Goal: Task Accomplishment & Management: Manage account settings

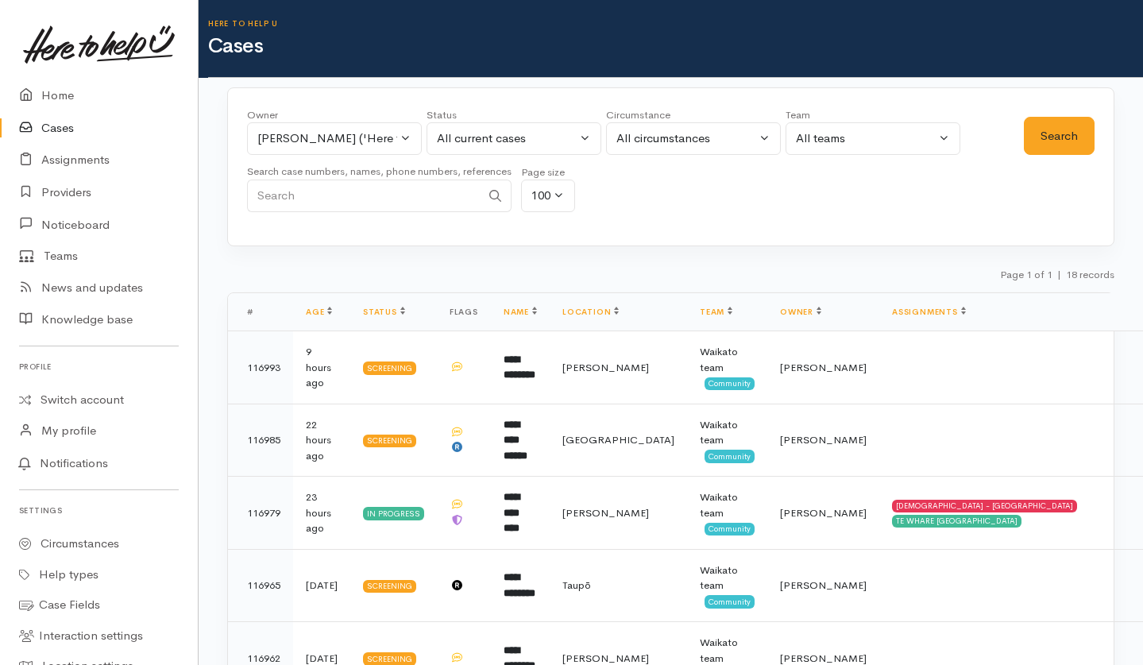
select select "2314"
click at [386, 145] on div "Nicole Rusk ('Here to help u')" at bounding box center [327, 138] width 140 height 18
type input "2"
click at [660, 192] on div "Owner All My cases Aandrea Murray ('Here to help u') Akash Prakash ('Here to he…" at bounding box center [635, 164] width 777 height 114
click at [1065, 135] on button "Search" at bounding box center [1059, 136] width 71 height 39
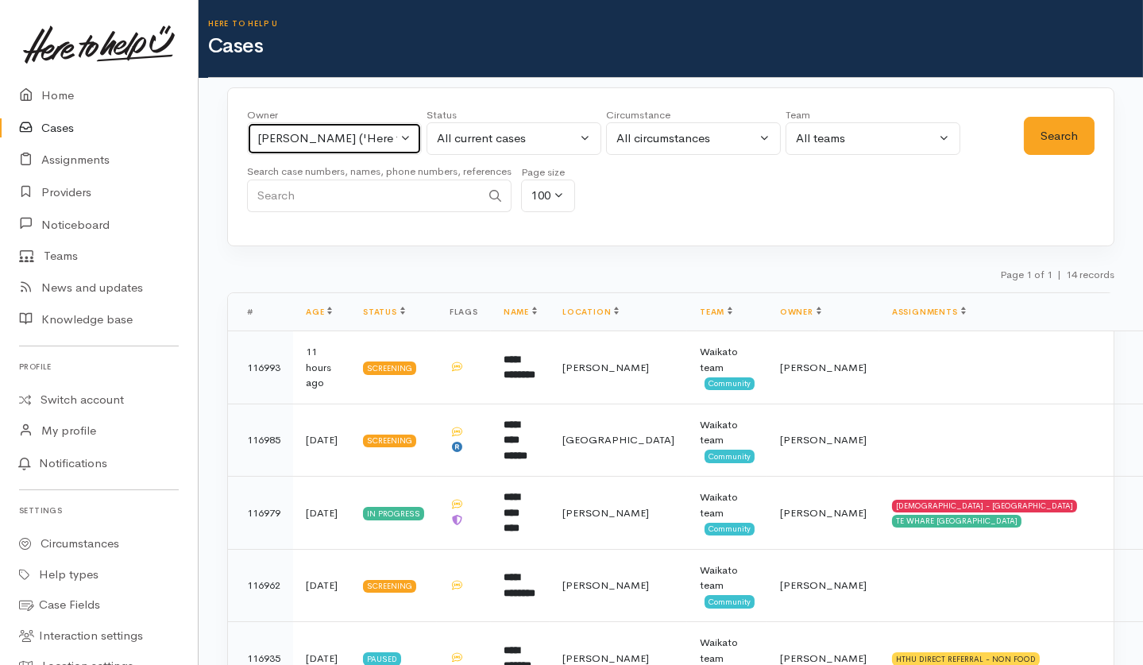
click at [334, 142] on div "Nicole Rusk ('Here to help u')" at bounding box center [327, 138] width 140 height 18
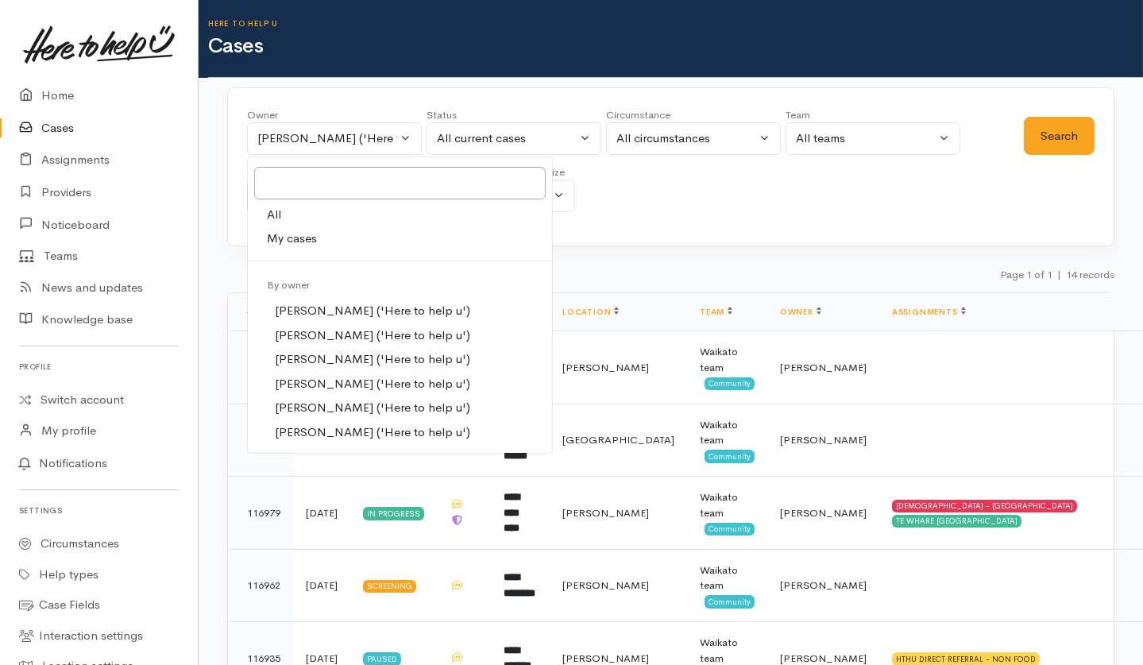
click at [306, 210] on link "All" at bounding box center [400, 215] width 304 height 25
select select "-1"
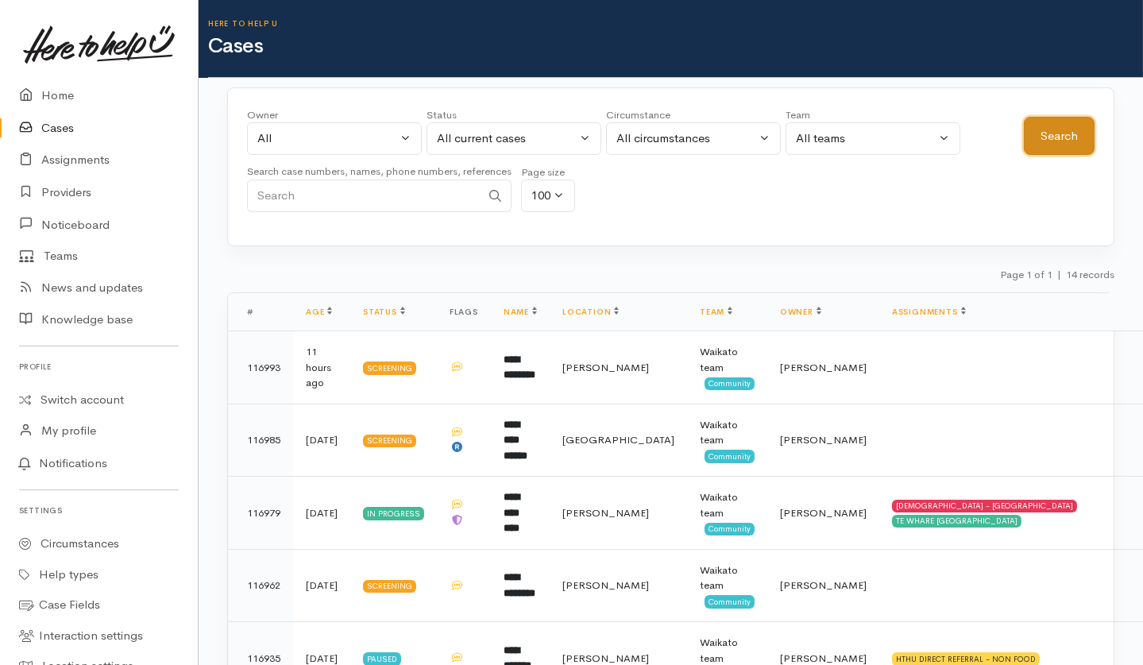
click at [1053, 139] on button "Search" at bounding box center [1059, 136] width 71 height 39
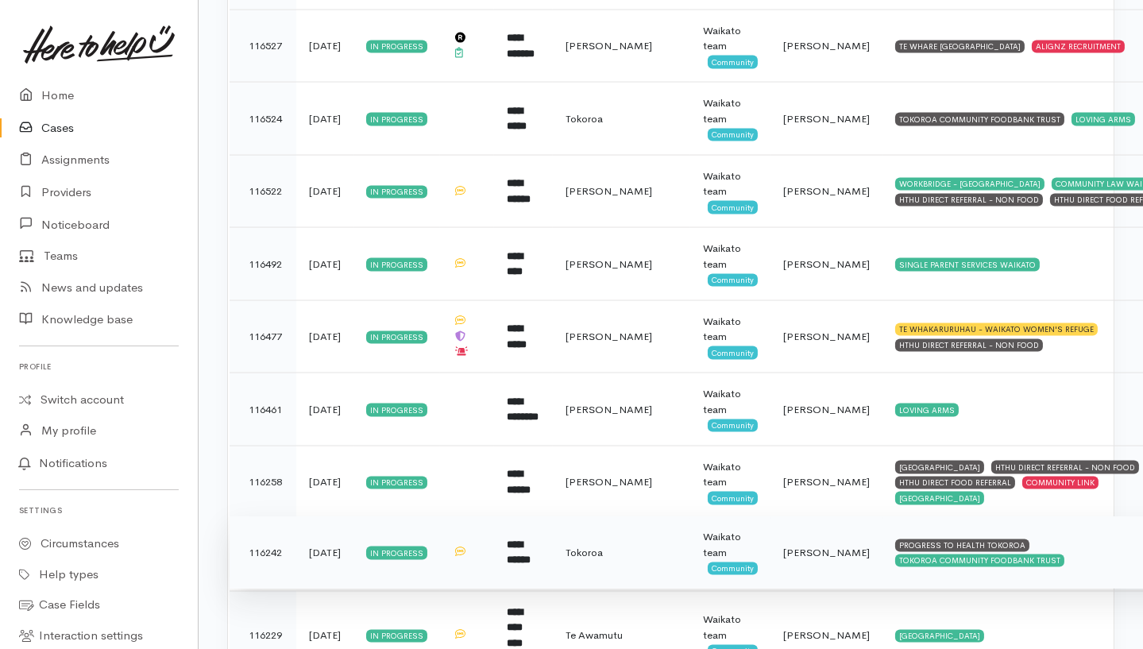
scroll to position [4416, 0]
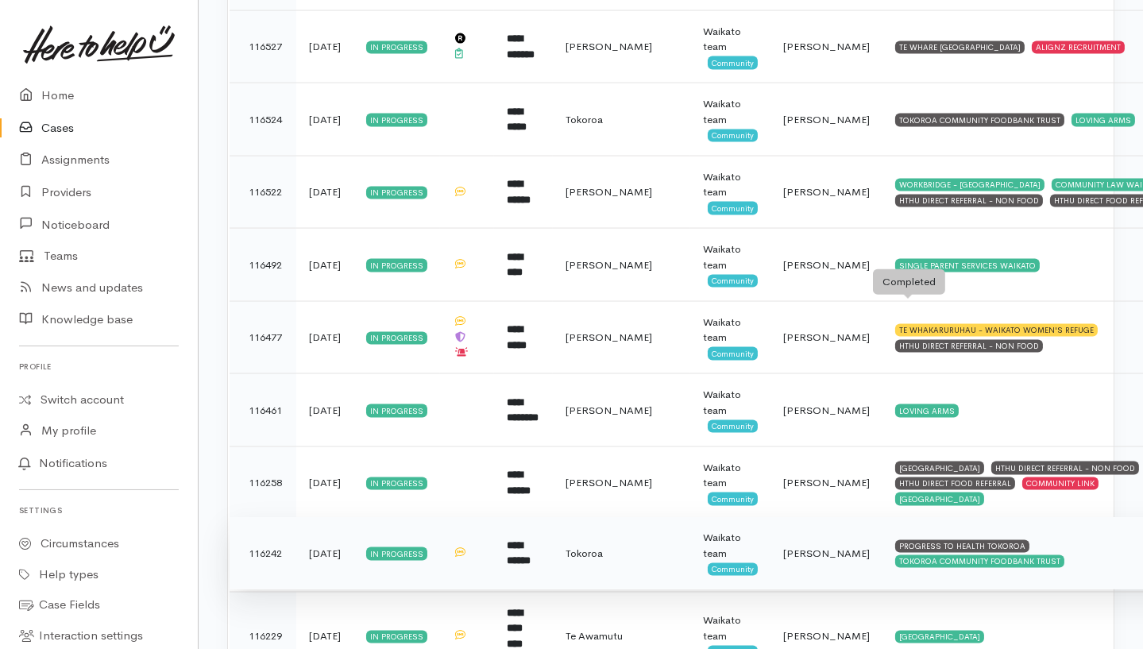
click at [906, 462] on div "WESTERN COMMUNITY CENTRE" at bounding box center [939, 468] width 89 height 13
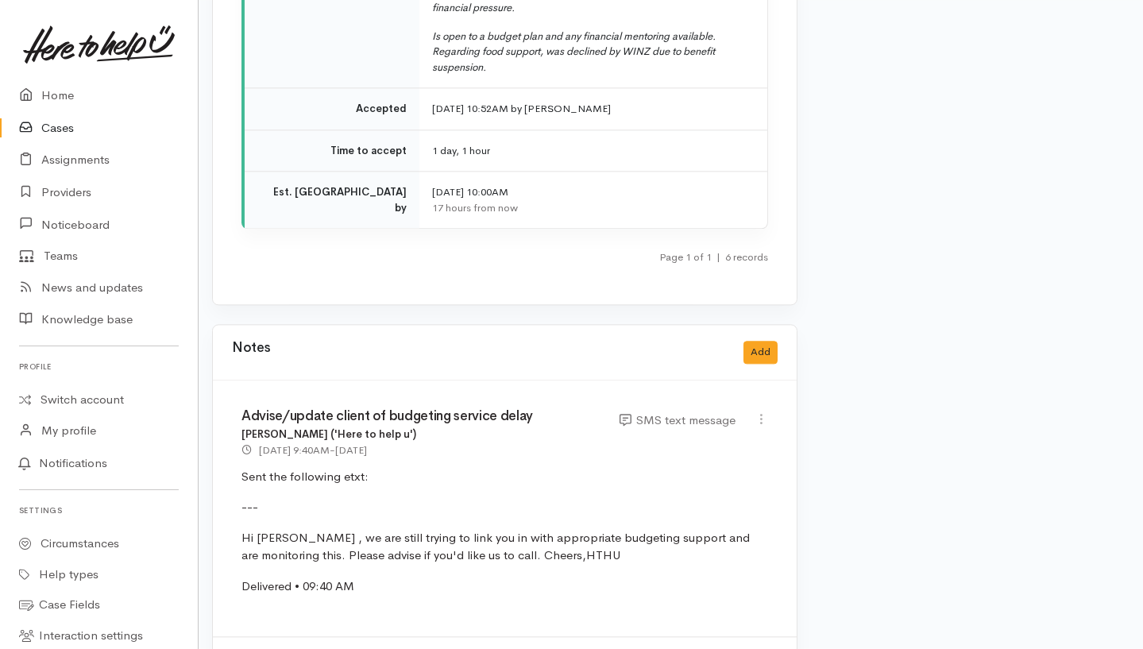
scroll to position [6308, 15]
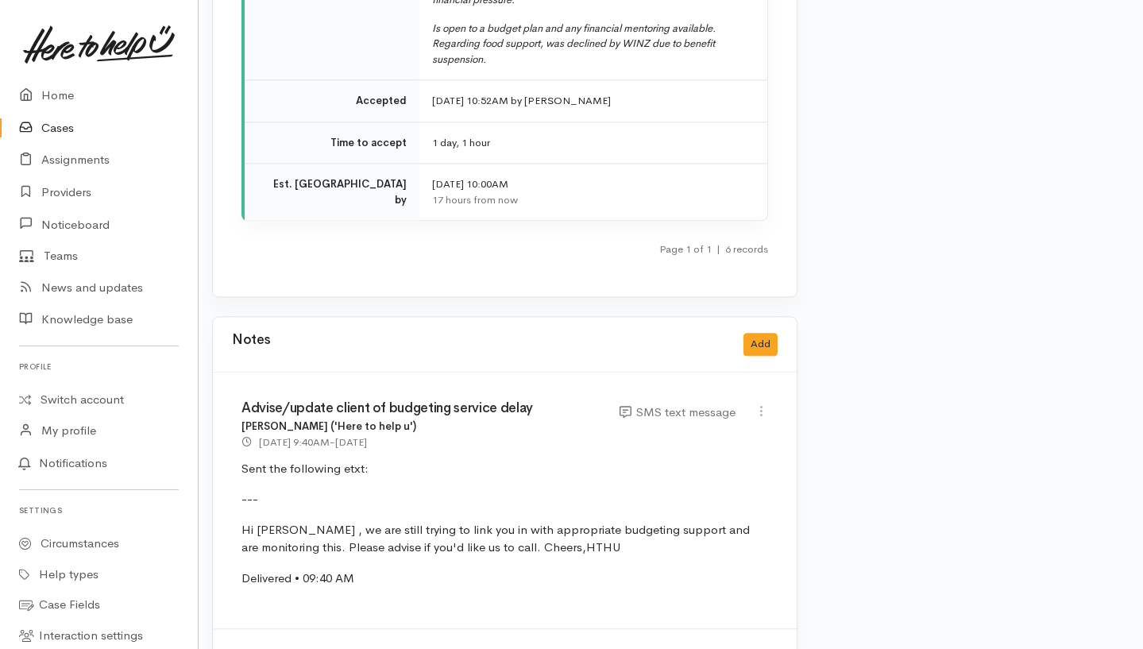
click at [71, 114] on link "Cases" at bounding box center [99, 128] width 198 height 33
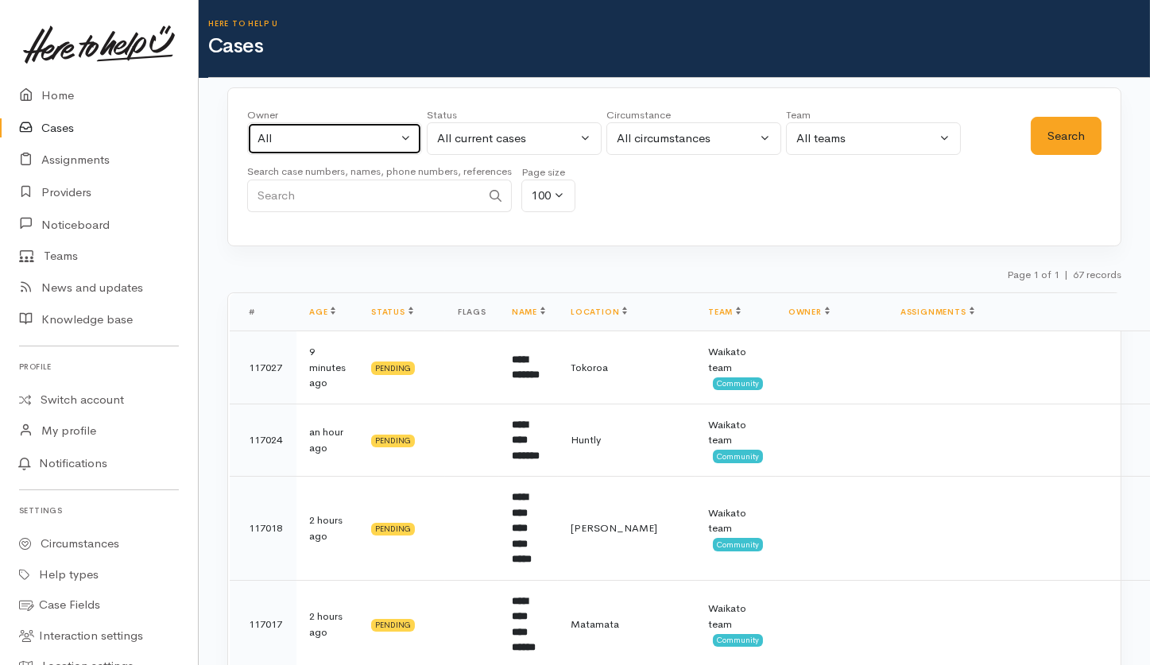
click at [280, 132] on div "All" at bounding box center [327, 138] width 140 height 18
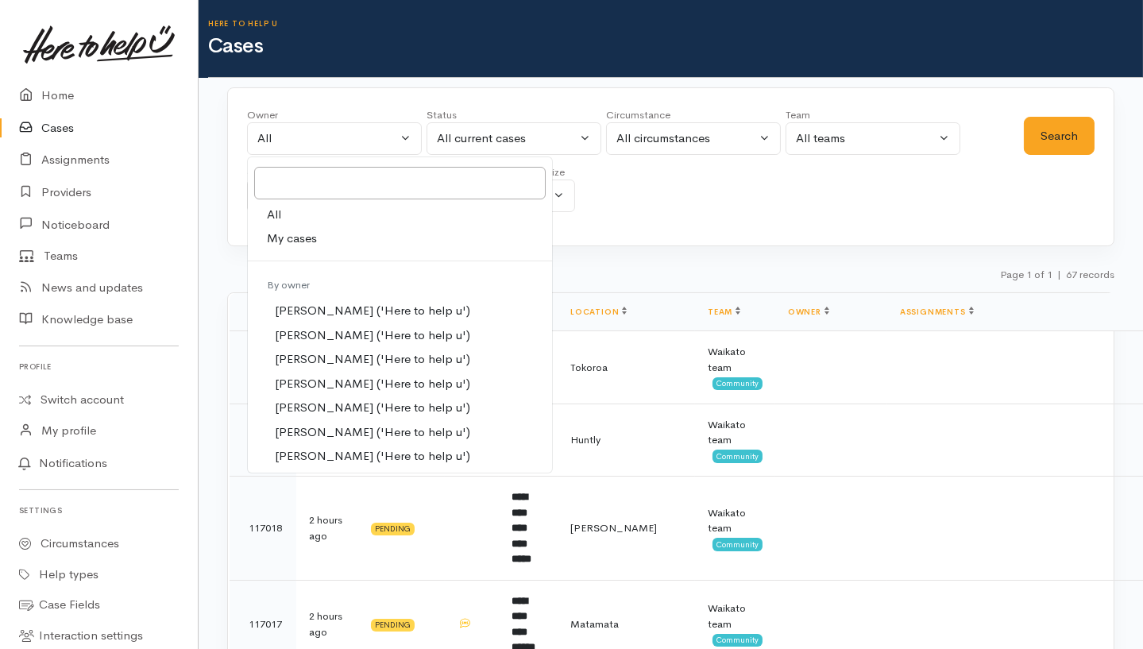
click at [288, 235] on span "My cases" at bounding box center [292, 239] width 50 height 18
select select "202"
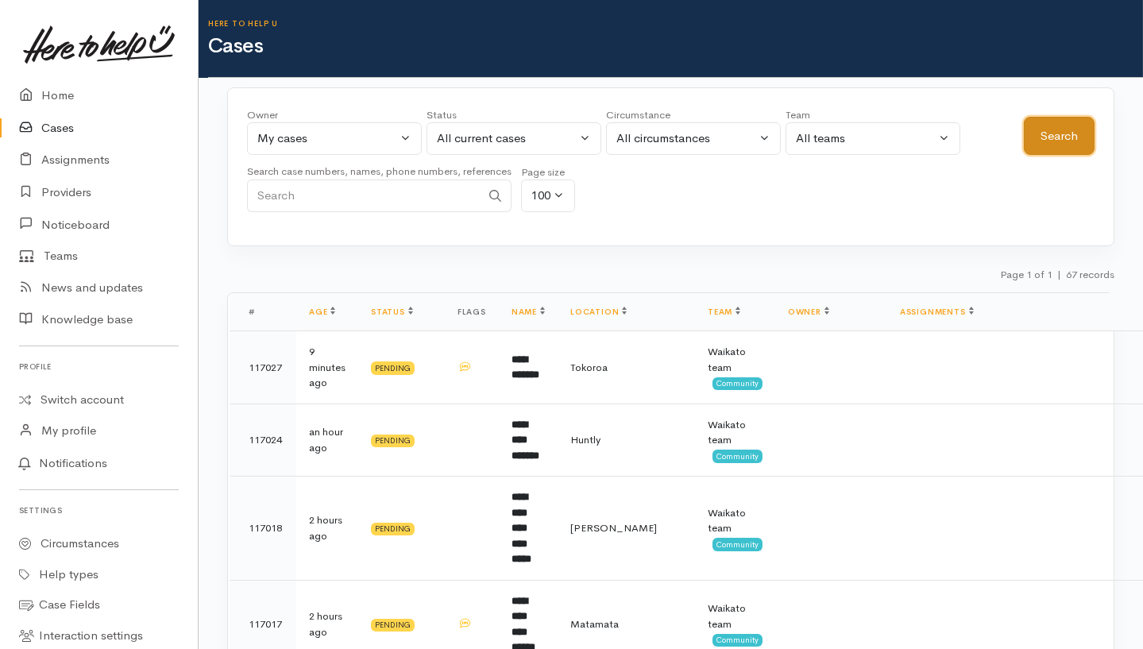
click at [1076, 124] on button "Search" at bounding box center [1059, 136] width 71 height 39
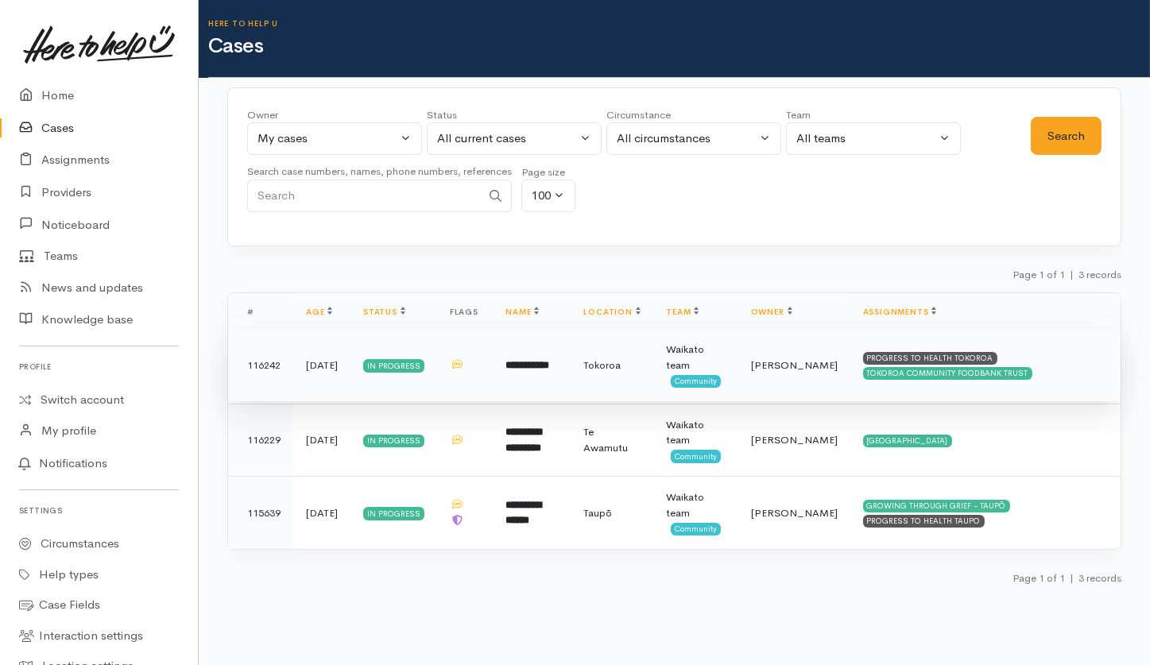
click at [529, 383] on td "**********" at bounding box center [532, 365] width 78 height 73
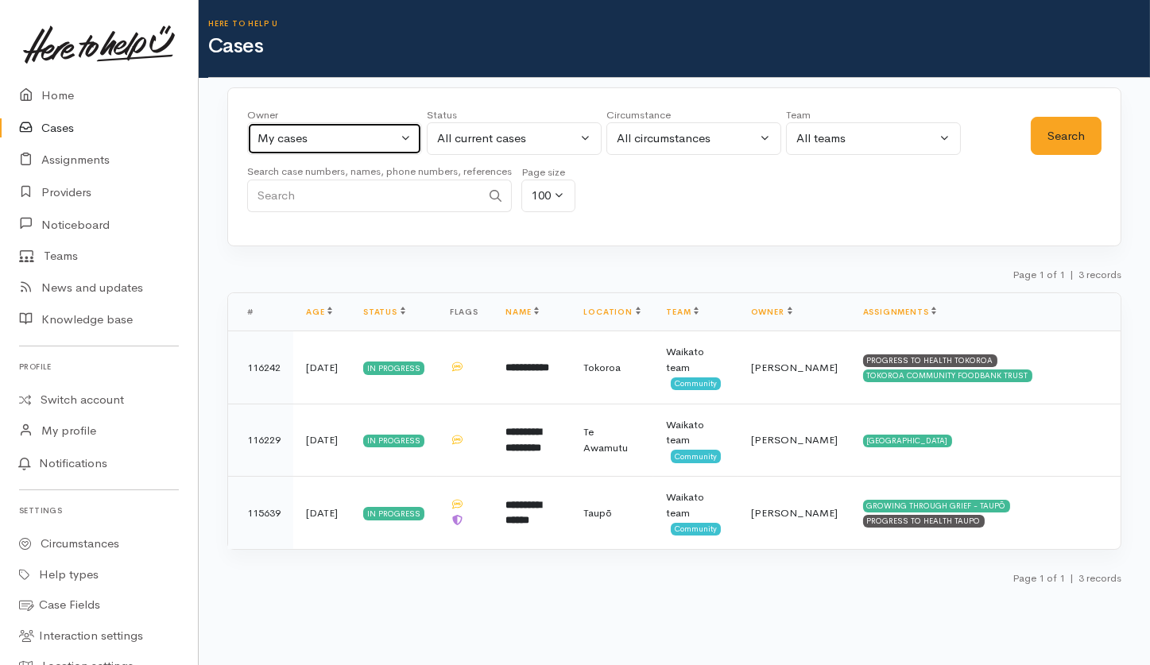
click at [365, 145] on div "My cases" at bounding box center [327, 138] width 140 height 18
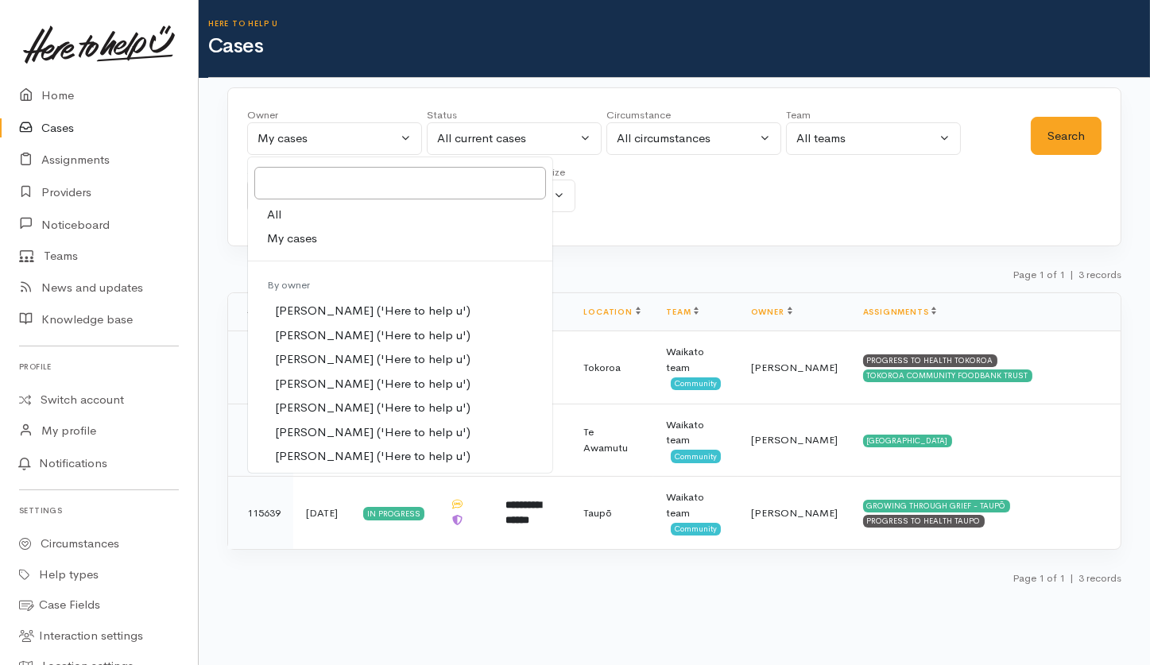
click at [328, 220] on link "All" at bounding box center [400, 215] width 304 height 25
select select "-1"
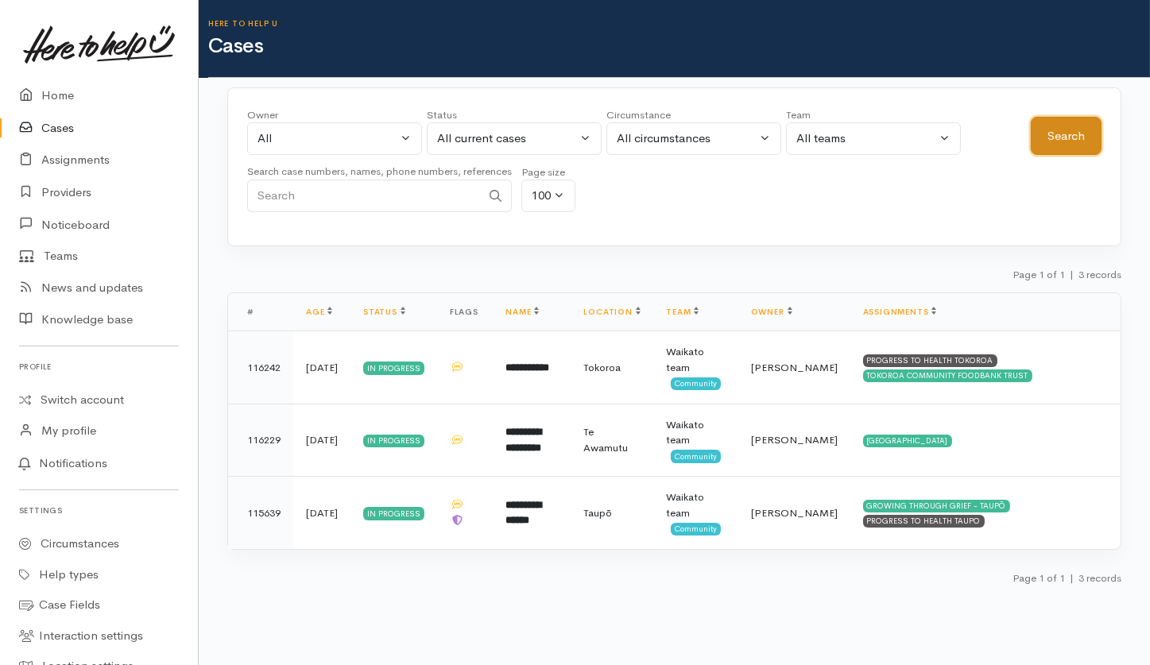
click at [1090, 145] on button "Search" at bounding box center [1065, 136] width 71 height 39
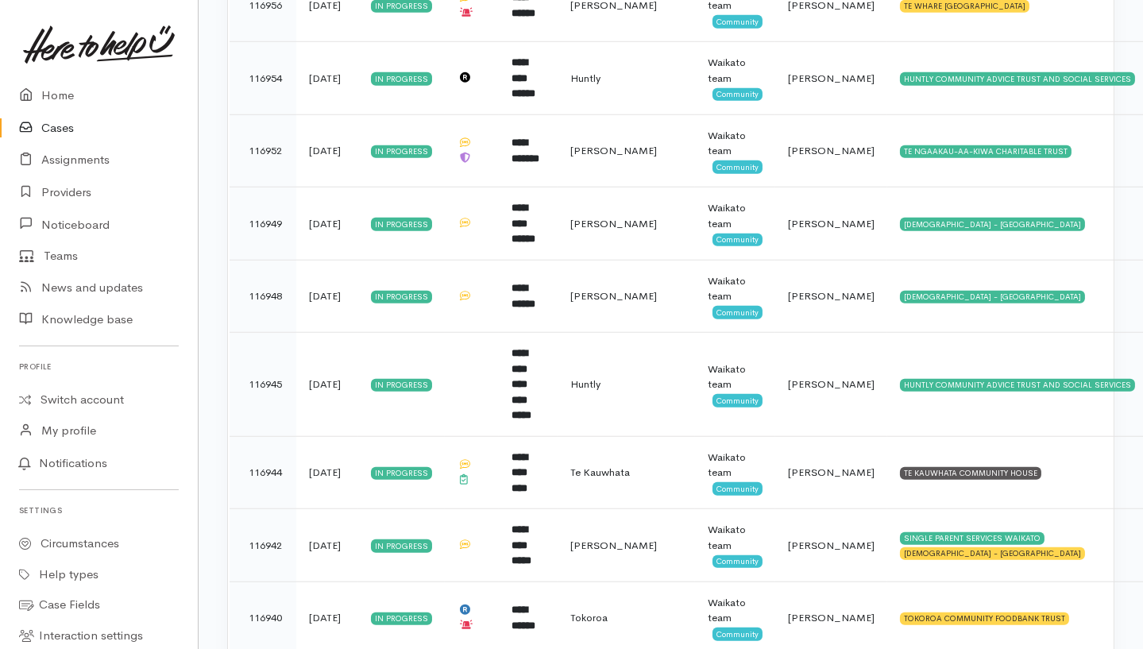
scroll to position [2436, 0]
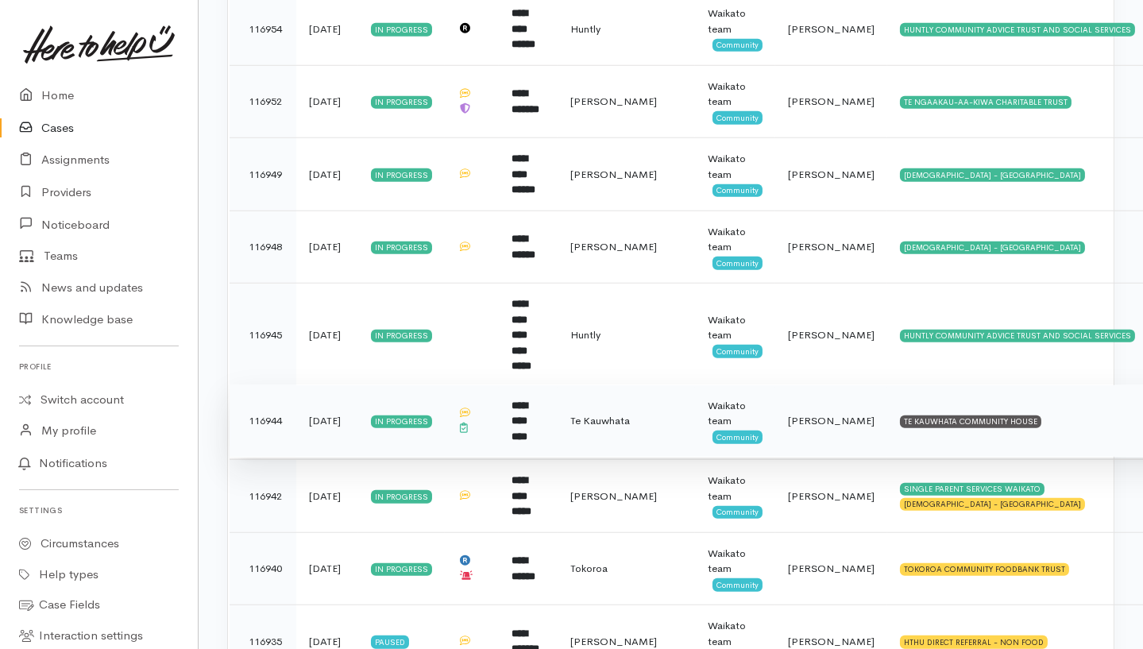
click at [1059, 384] on td "TE KAUWHATA COMMUNITY HOUSE" at bounding box center [1052, 420] width 330 height 73
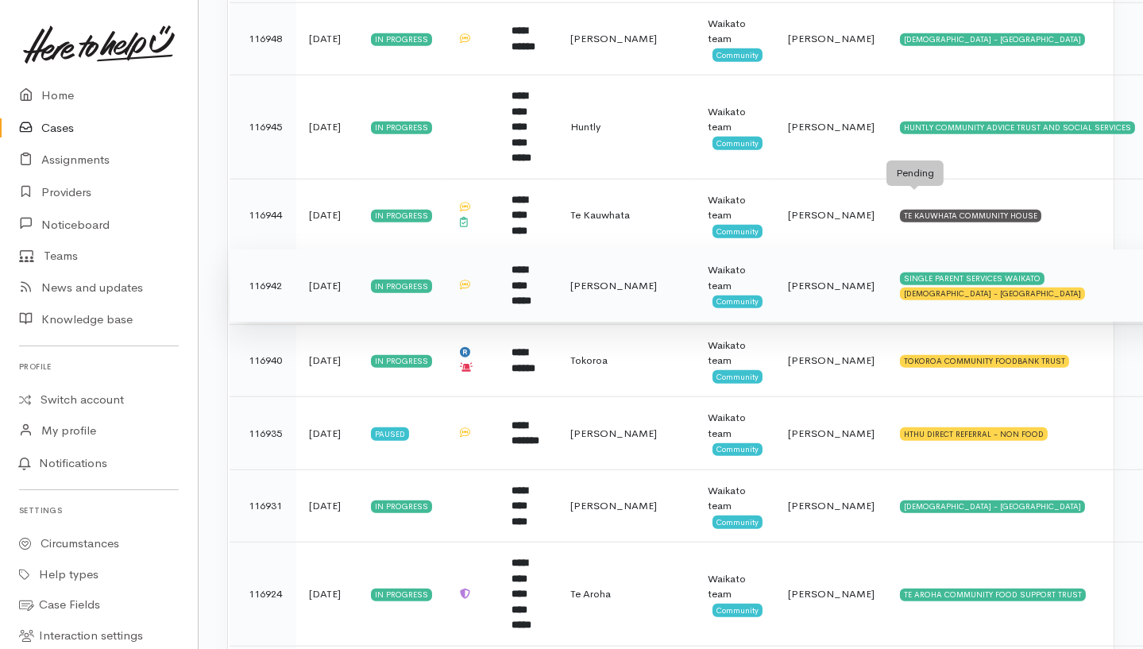
scroll to position [2966, 0]
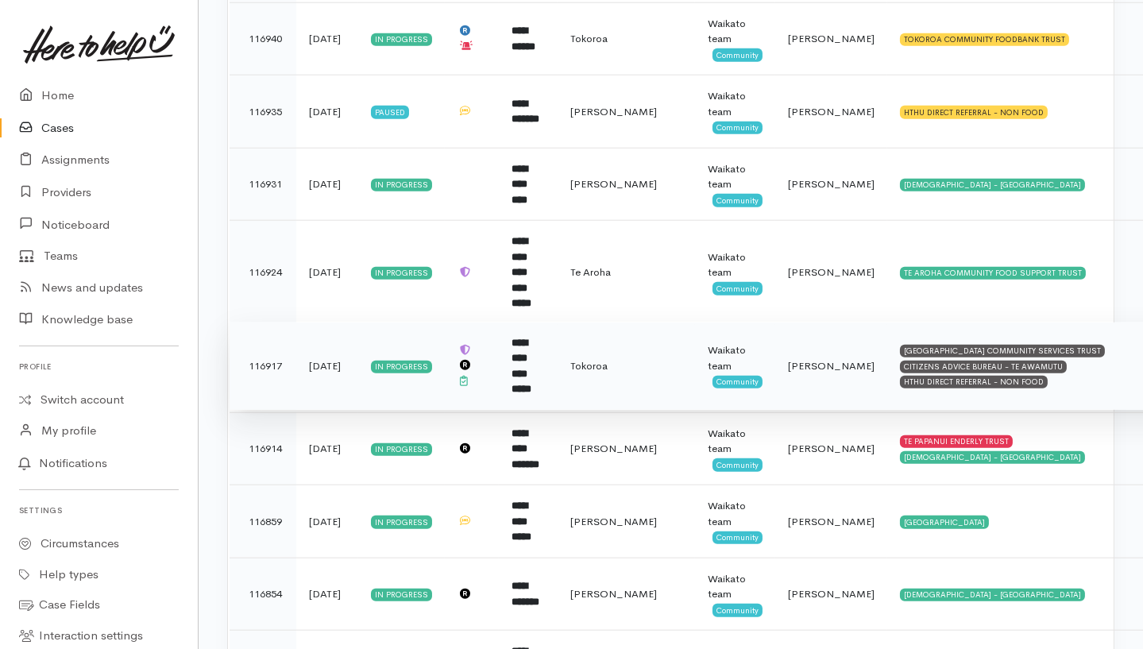
click at [1022, 322] on td "SOUTH WAIKATO PACIFIC ISLANDS COMMUNITY SERVICES TRUST CITIZENS ADVICE BUREAU -…" at bounding box center [1052, 366] width 330 height 88
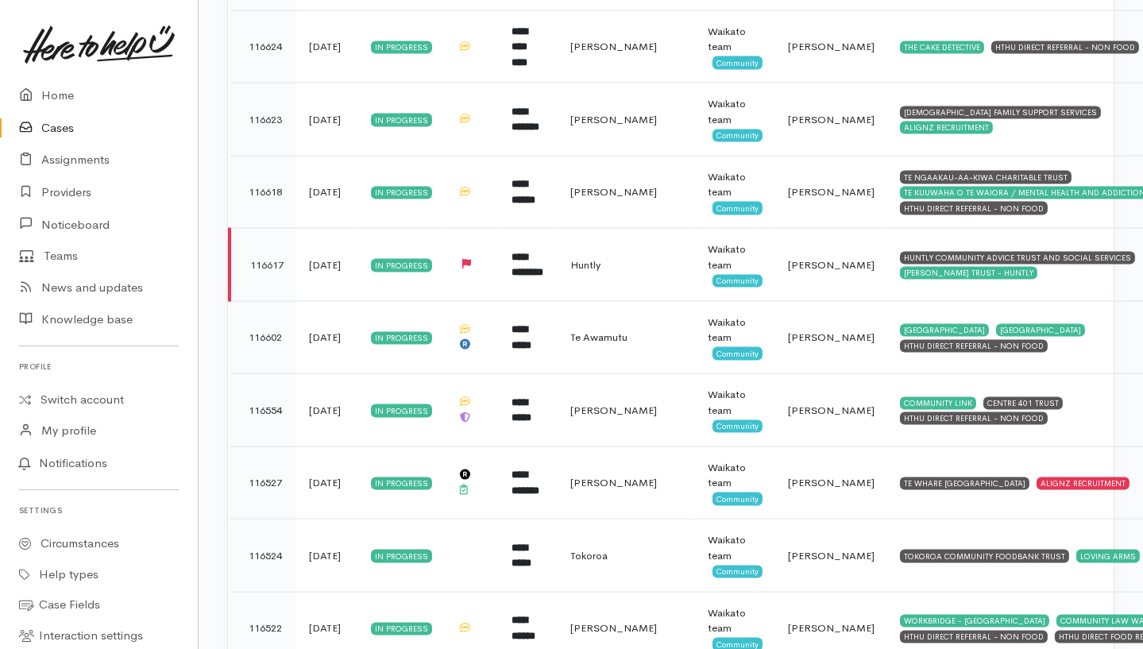
scroll to position [4024, 0]
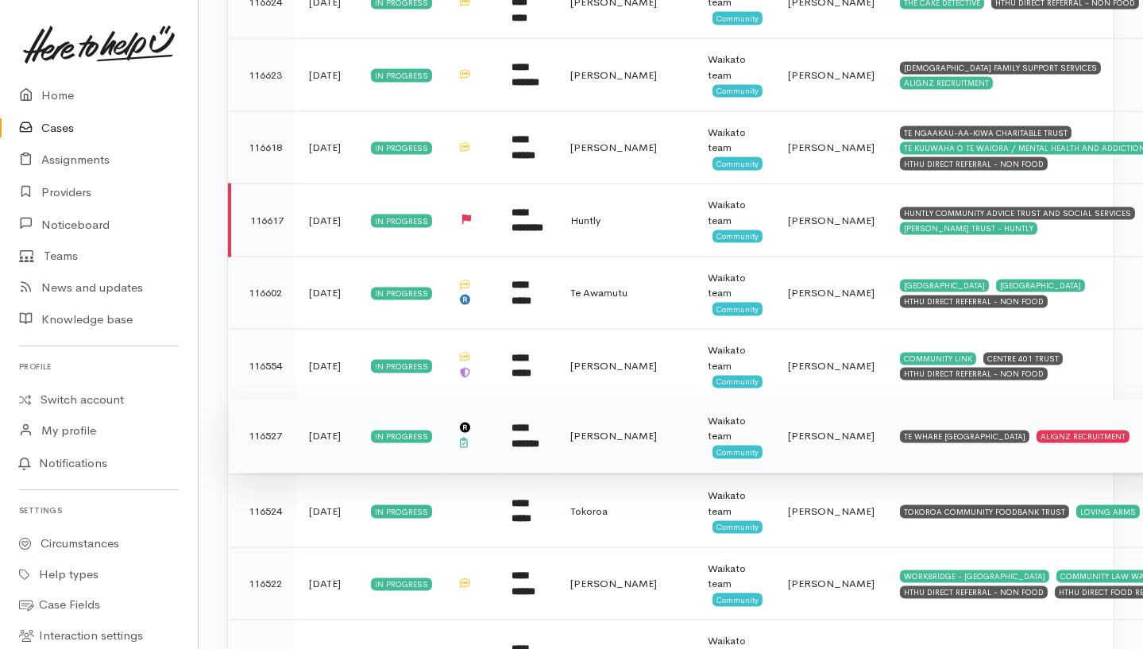
click at [1074, 400] on td "TE WHARE KOKONGA MELVILLE COMMUNITY HOUSE ALIGNZ RECRUITMENT" at bounding box center [1052, 436] width 330 height 73
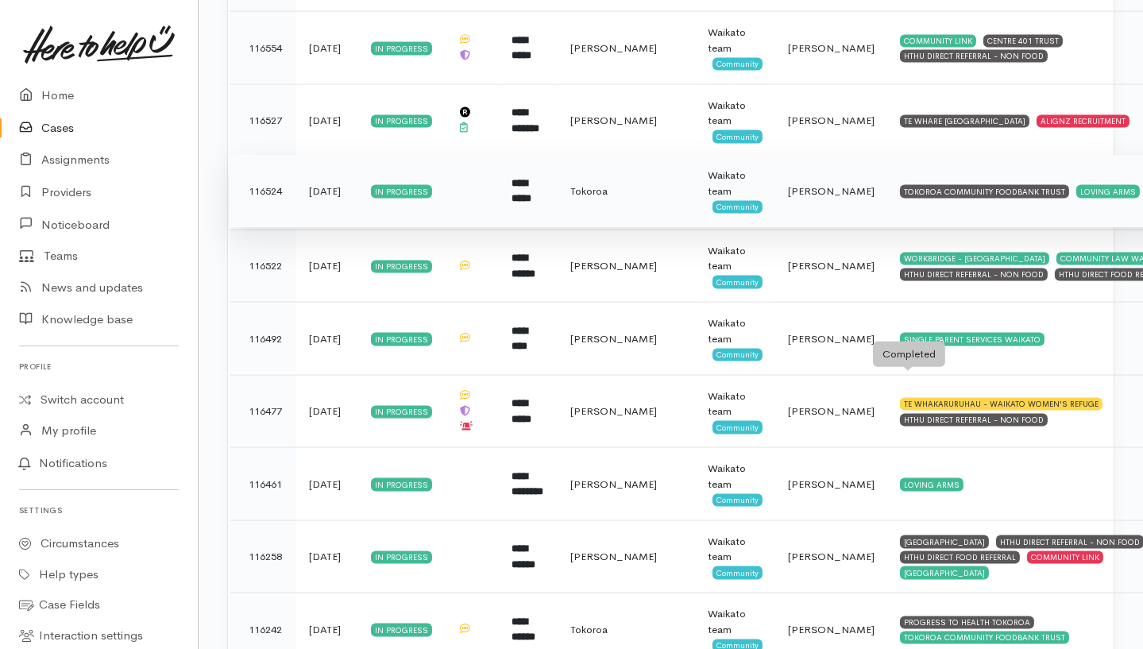
scroll to position [4608, 0]
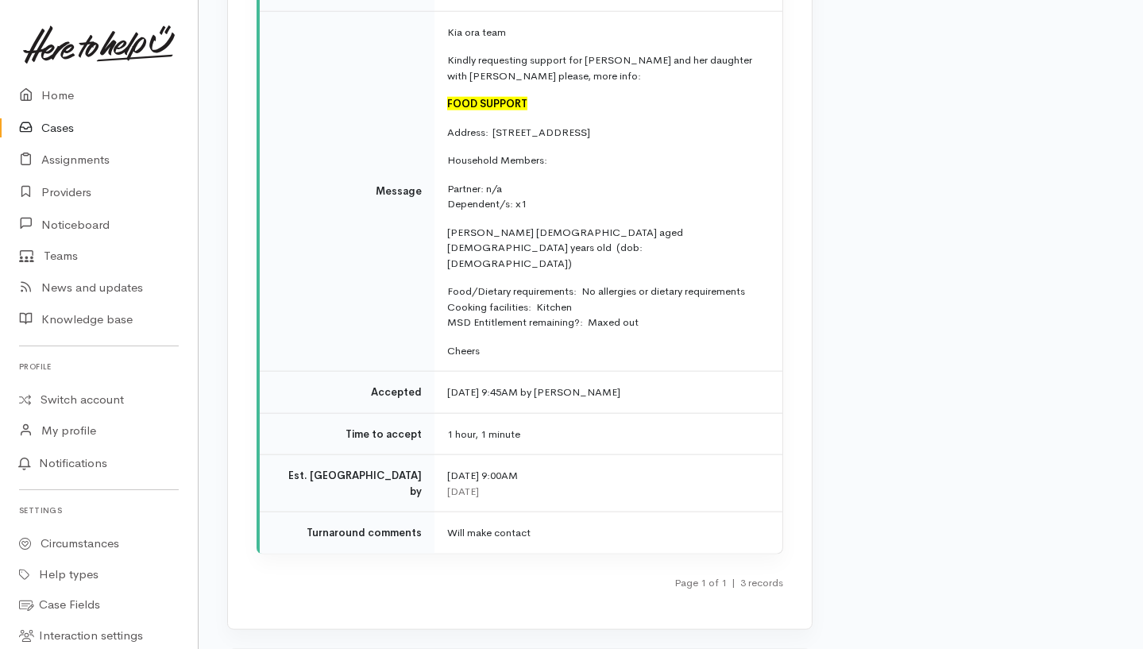
scroll to position [3239, 0]
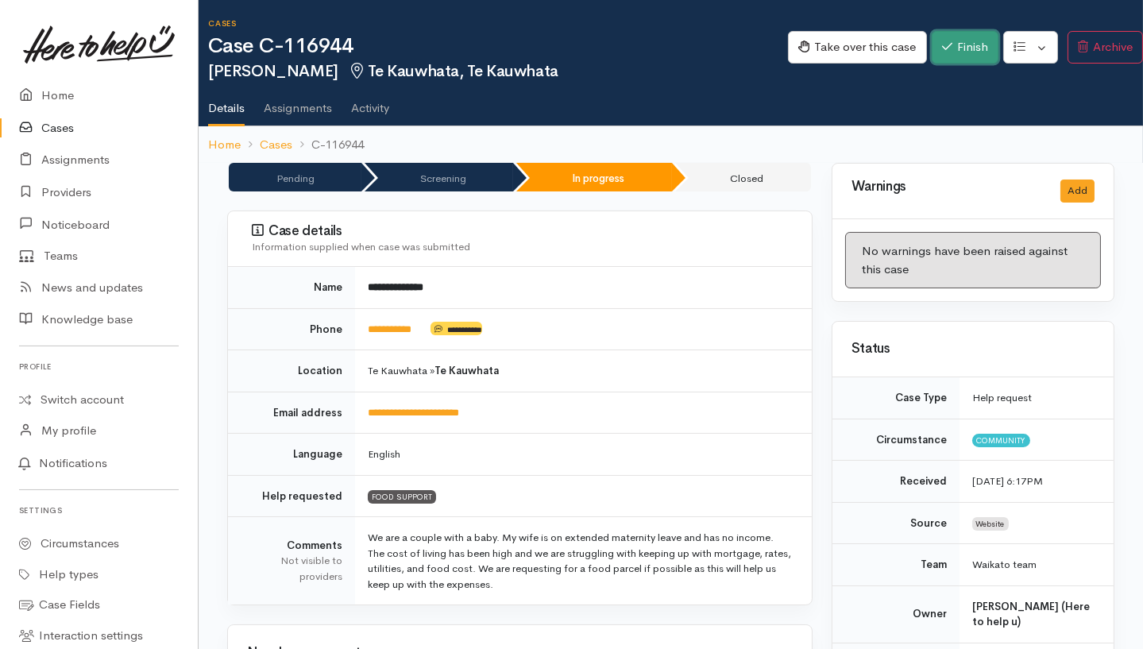
click at [855, 56] on button "Finish" at bounding box center [965, 47] width 67 height 33
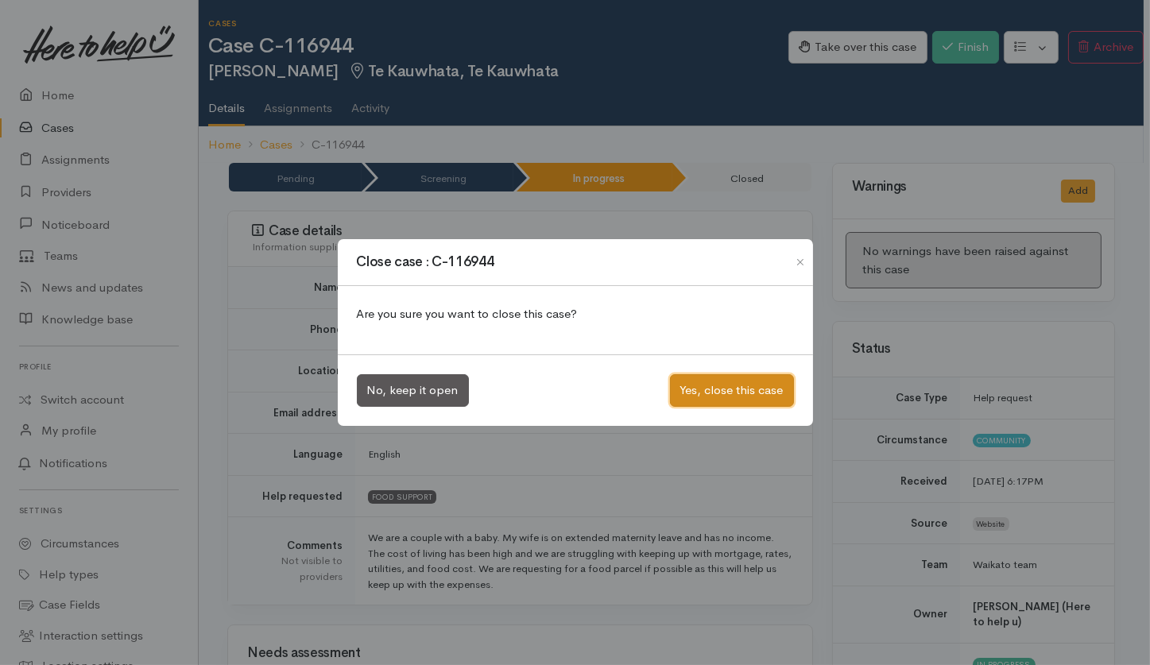
click at [748, 391] on button "Yes, close this case" at bounding box center [732, 390] width 124 height 33
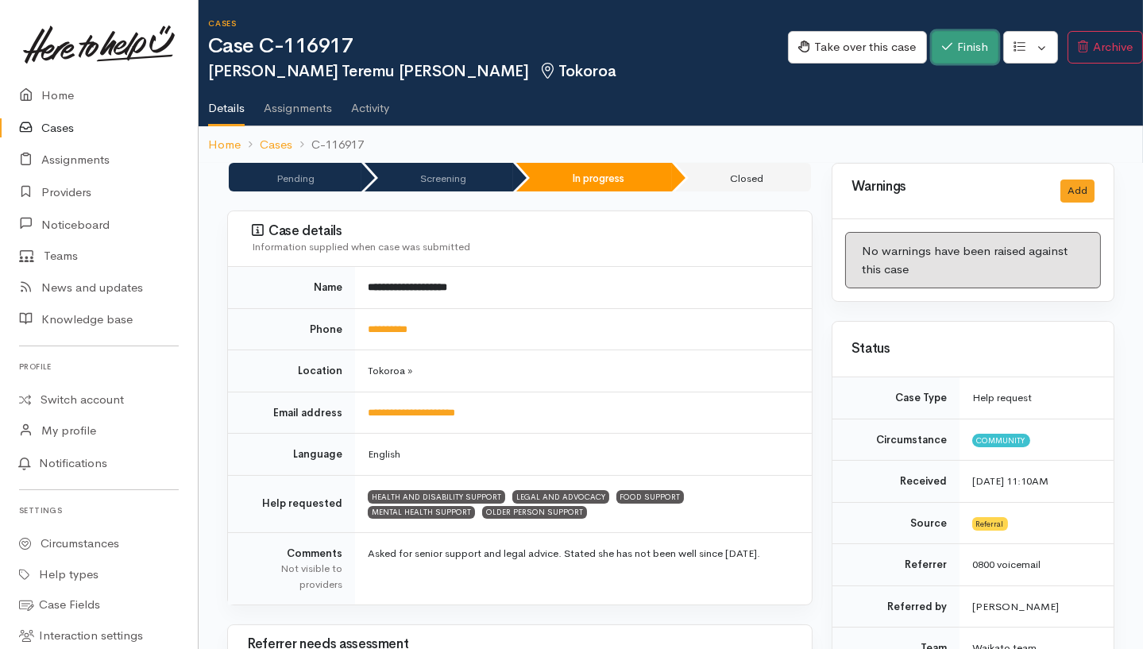
click at [855, 44] on icon "button" at bounding box center [947, 46] width 10 height 7
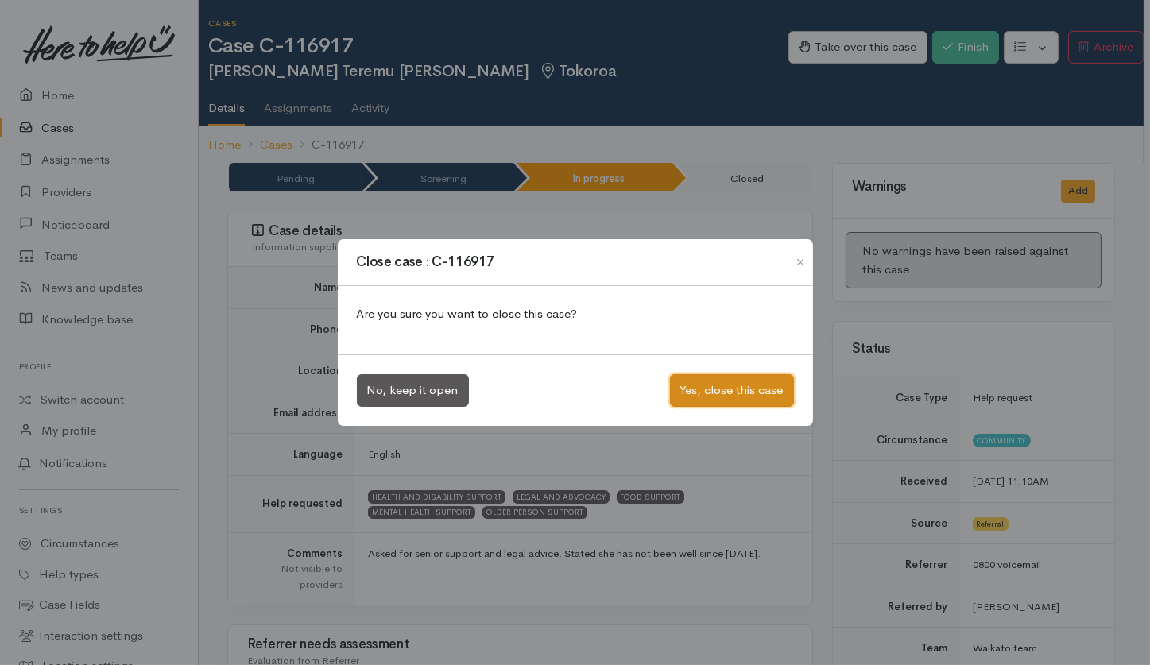
click at [706, 400] on button "Yes, close this case" at bounding box center [732, 390] width 124 height 33
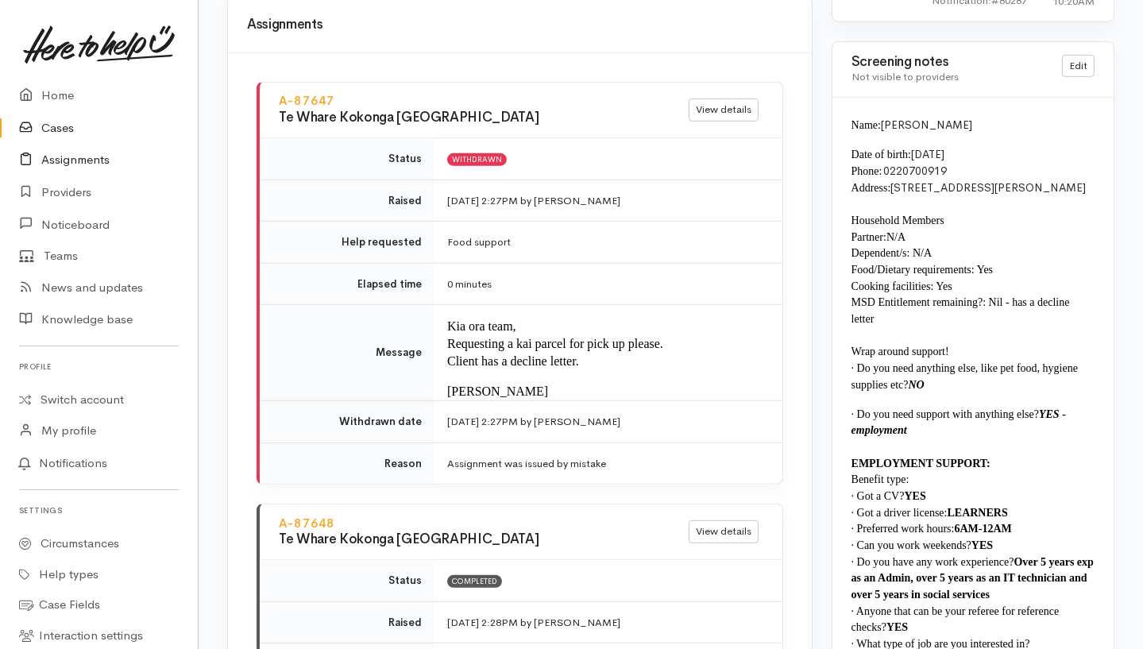
scroll to position [1374, 0]
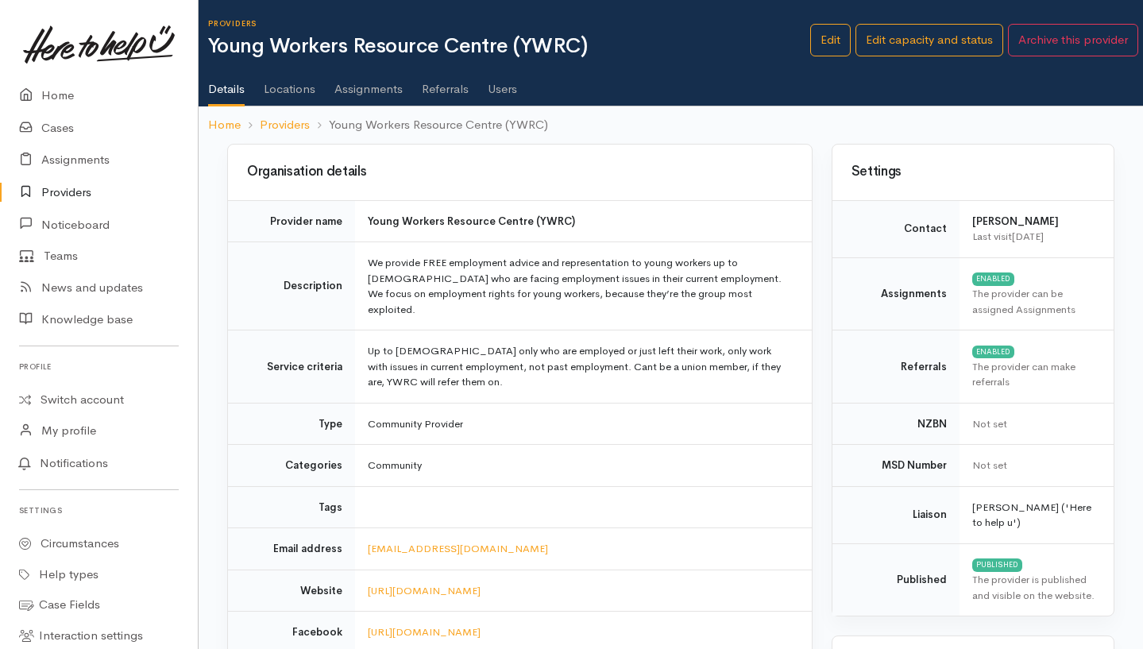
scroll to position [211, 0]
